Goal: Information Seeking & Learning: Learn about a topic

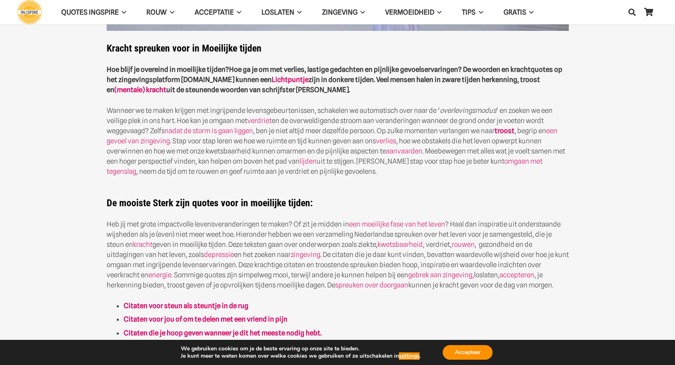
scroll to position [243, 0]
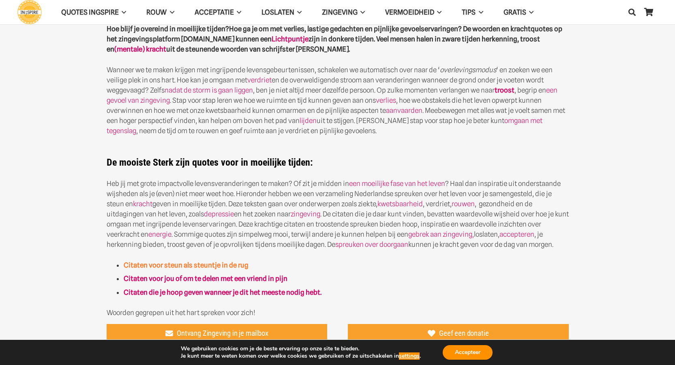
click at [139, 263] on strong "Citaten voor steun als steuntje in de rug" at bounding box center [186, 265] width 125 height 8
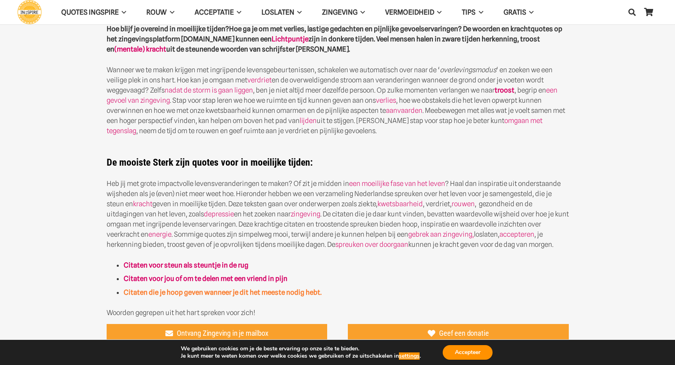
click at [180, 294] on strong "Citaten die je hoop geven wanneer je dit het meeste nodig hebt." at bounding box center [223, 292] width 198 height 8
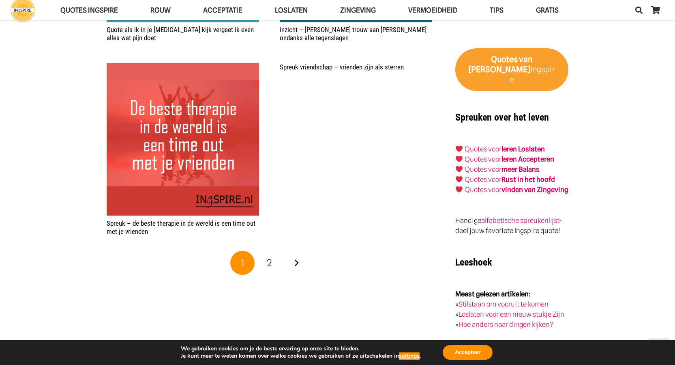
scroll to position [1338, 0]
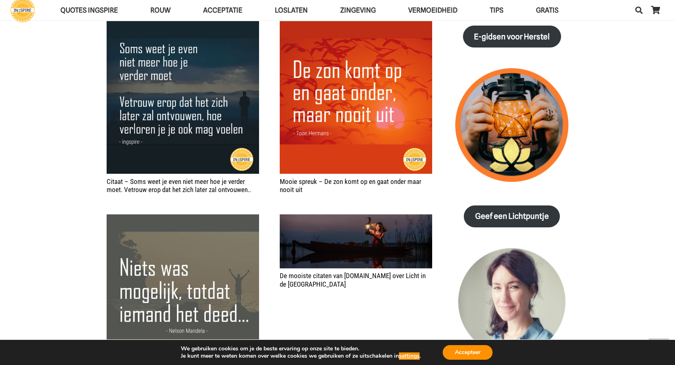
scroll to position [892, 0]
